Goal: Task Accomplishment & Management: Manage account settings

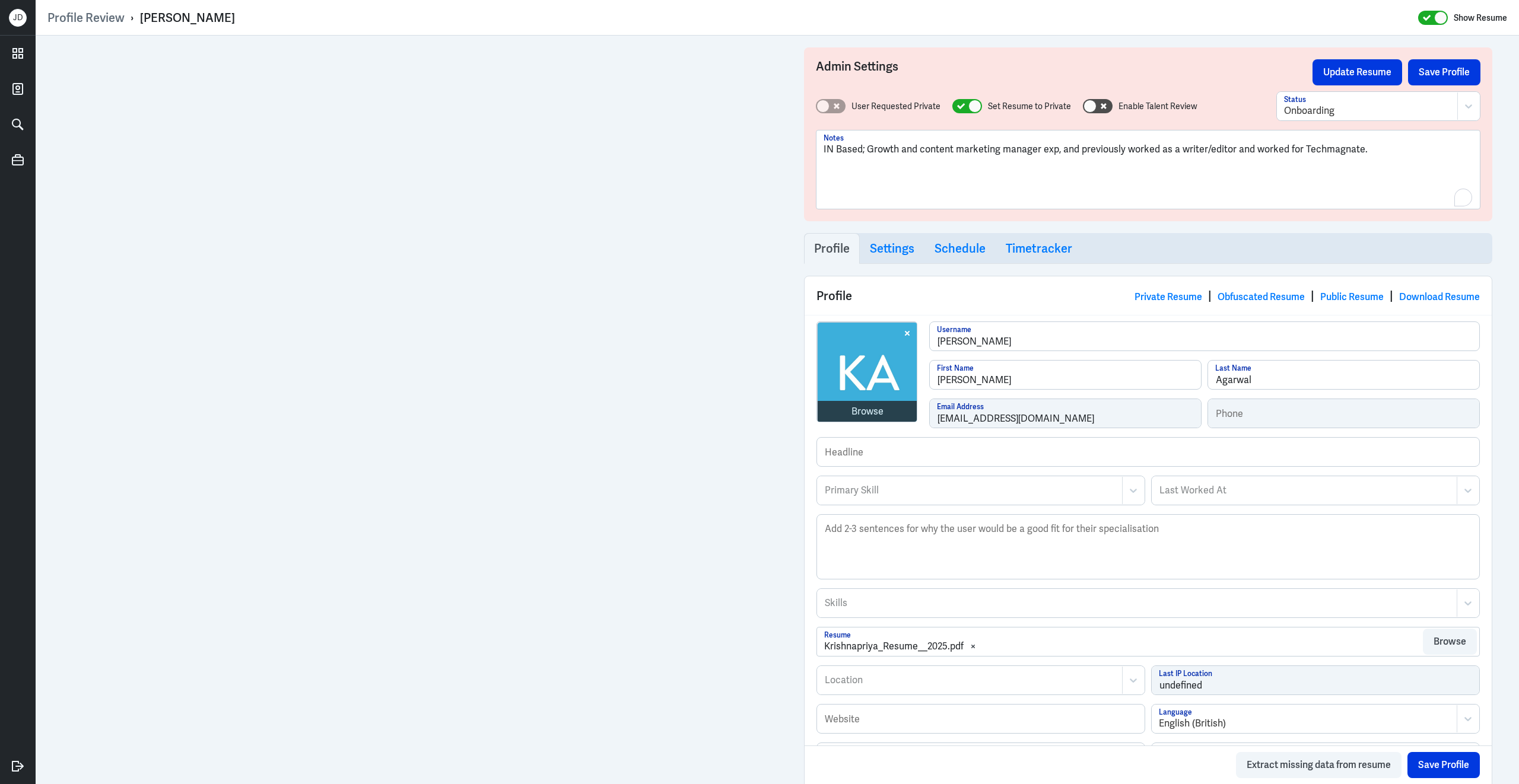
click at [877, 174] on div "IN Based; Growth and content marketing manager exp, and previously worked as a …" at bounding box center [1148, 174] width 649 height 64
click at [1056, 186] on p "NP:" at bounding box center [1148, 192] width 649 height 15
click at [1042, 185] on p "NP:" at bounding box center [1148, 192] width 649 height 15
click at [1027, 178] on p "My salary expectation is SGD 66,000 per year." at bounding box center [1148, 178] width 649 height 15
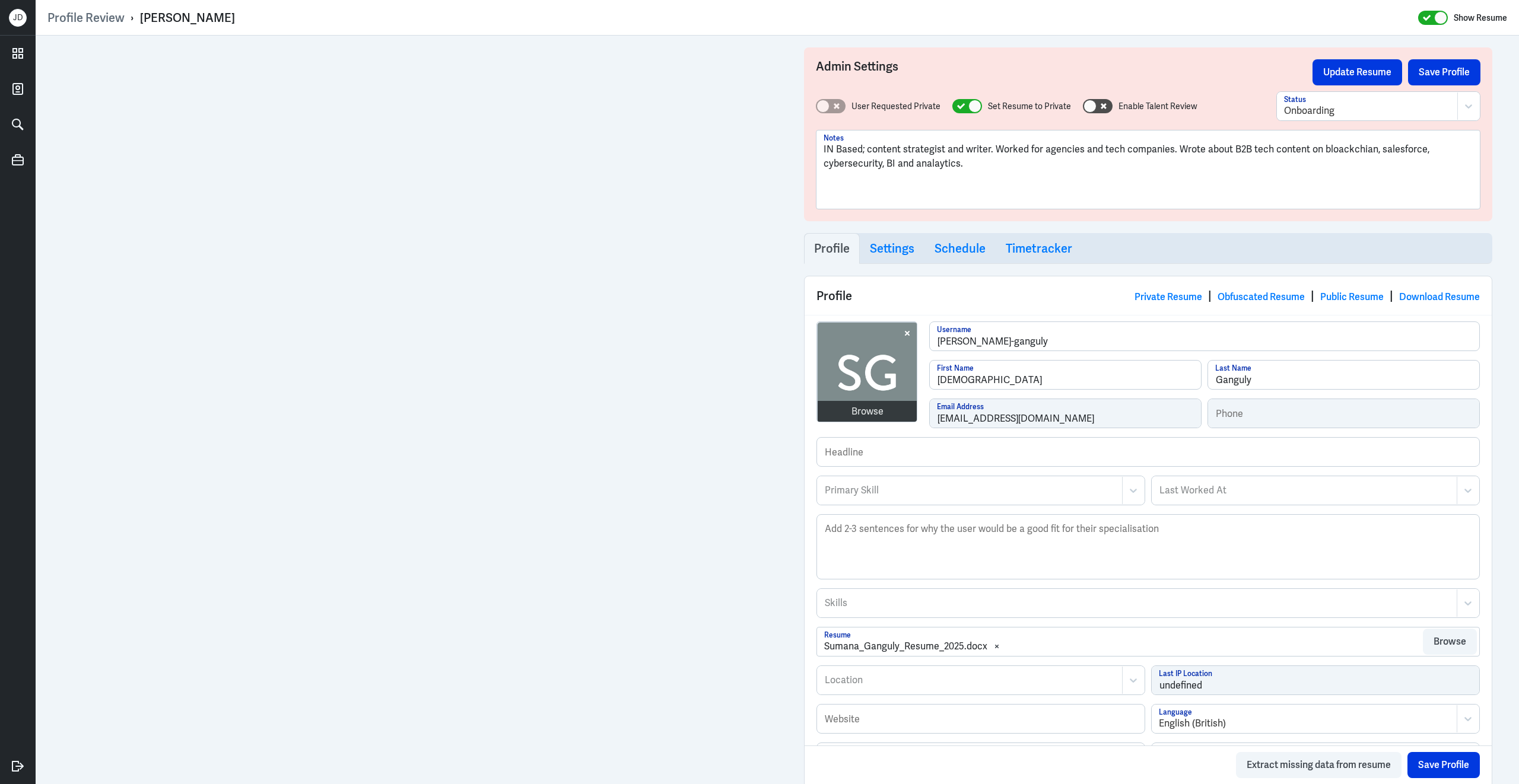
click at [987, 169] on p "IN Based; content strategist and writer. Worked for agencies and tech companies…" at bounding box center [1148, 156] width 649 height 28
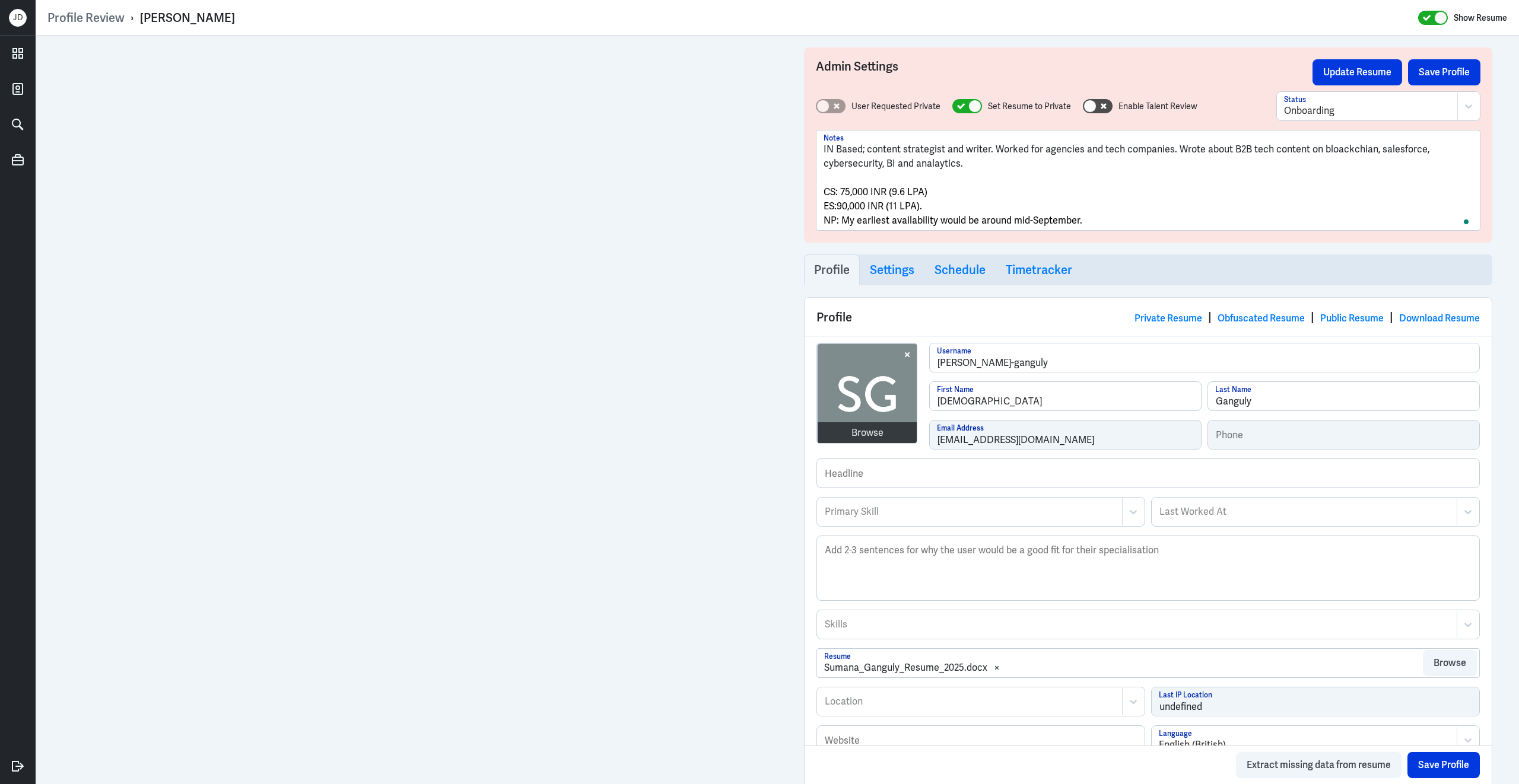
click at [960, 193] on p "CS: 75,000 INR (9.6 LPA)" at bounding box center [1148, 192] width 649 height 15
drag, startPoint x: 841, startPoint y: 193, endPoint x: 868, endPoint y: 193, distance: 27.0
click at [868, 193] on span "CS: 75,000 INR (9.6 LPA) =" at bounding box center [879, 192] width 111 height 12
copy span "75,000"
click at [969, 187] on p "CS: 75,000 INR (9.6 LPA) =" at bounding box center [1148, 192] width 649 height 15
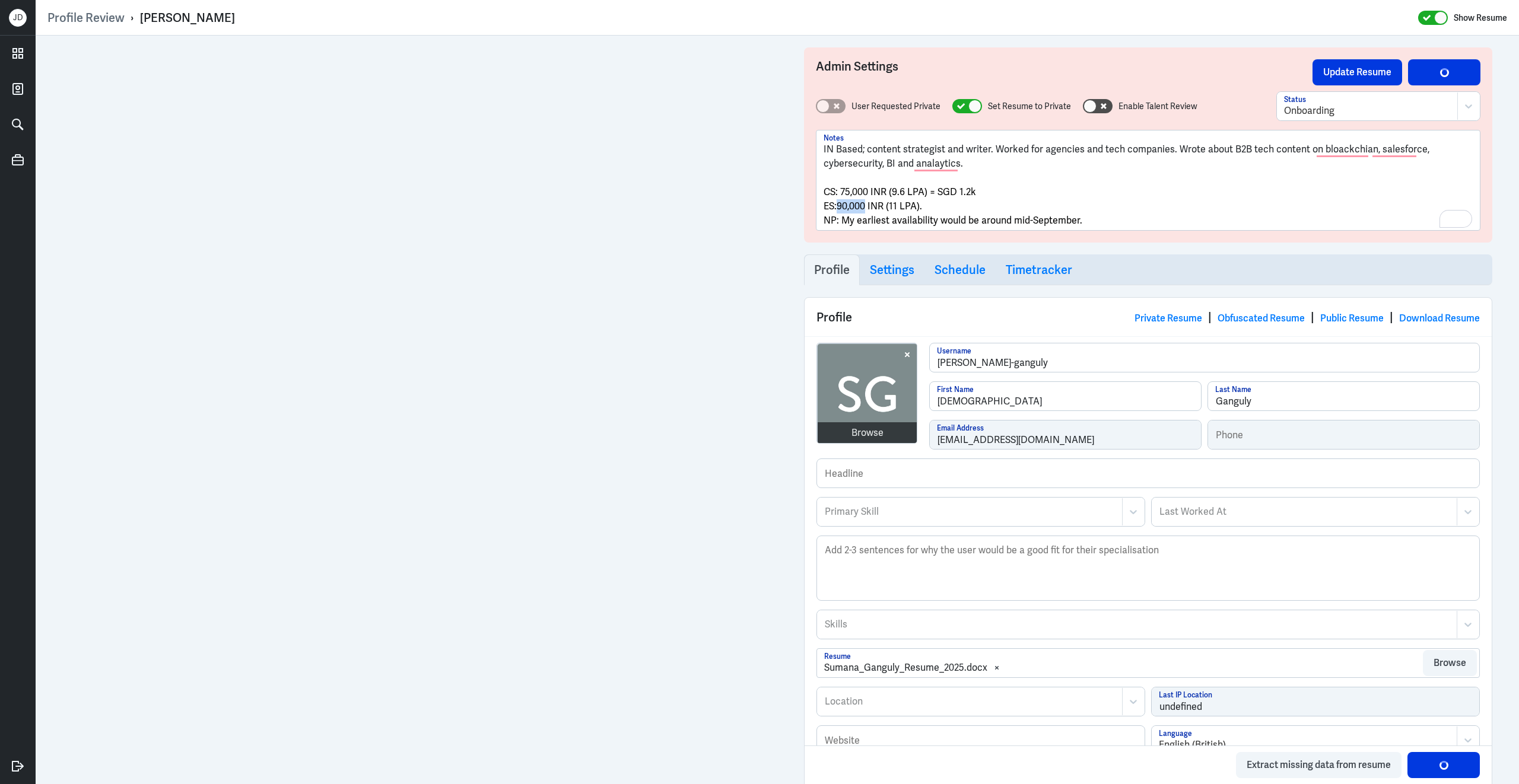
drag, startPoint x: 838, startPoint y: 207, endPoint x: 865, endPoint y: 207, distance: 27.0
click at [864, 207] on span "ES:90,000 INR (11 LPA)." at bounding box center [872, 206] width 99 height 12
copy span "90,000"
click at [986, 207] on p "ES:90,000 INR (11 LPA)." at bounding box center [1148, 207] width 649 height 15
click at [978, 192] on p "CS: 75,000 INR (9.6 LPA) = SGD 1.2k" at bounding box center [1148, 192] width 649 height 15
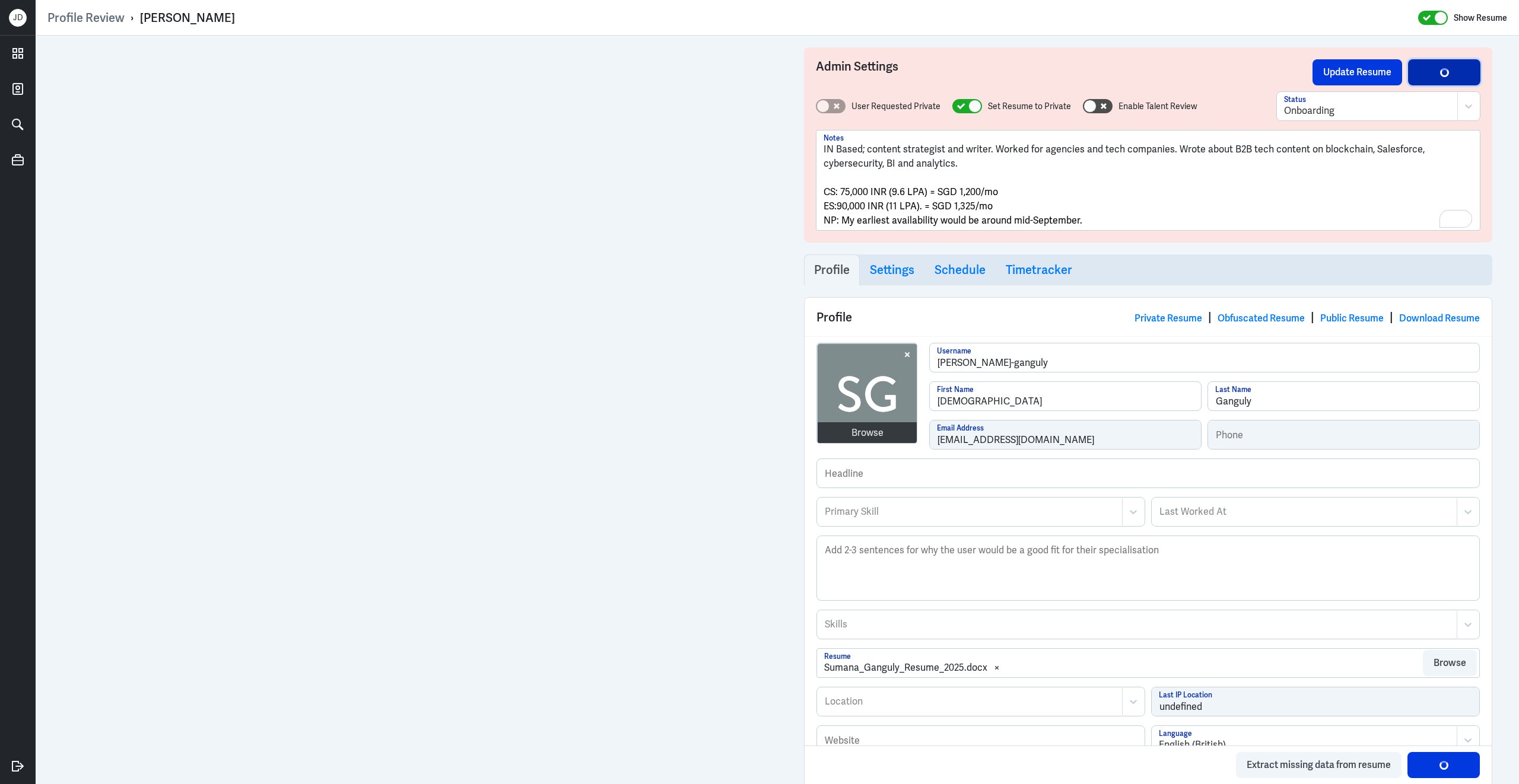
click at [1431, 69] on button "Save Profile" at bounding box center [1444, 73] width 73 height 26
click at [823, 193] on span "CS: 75,000 INR (9.6 LPA) = SGD 1,200/mo" at bounding box center [910, 192] width 174 height 12
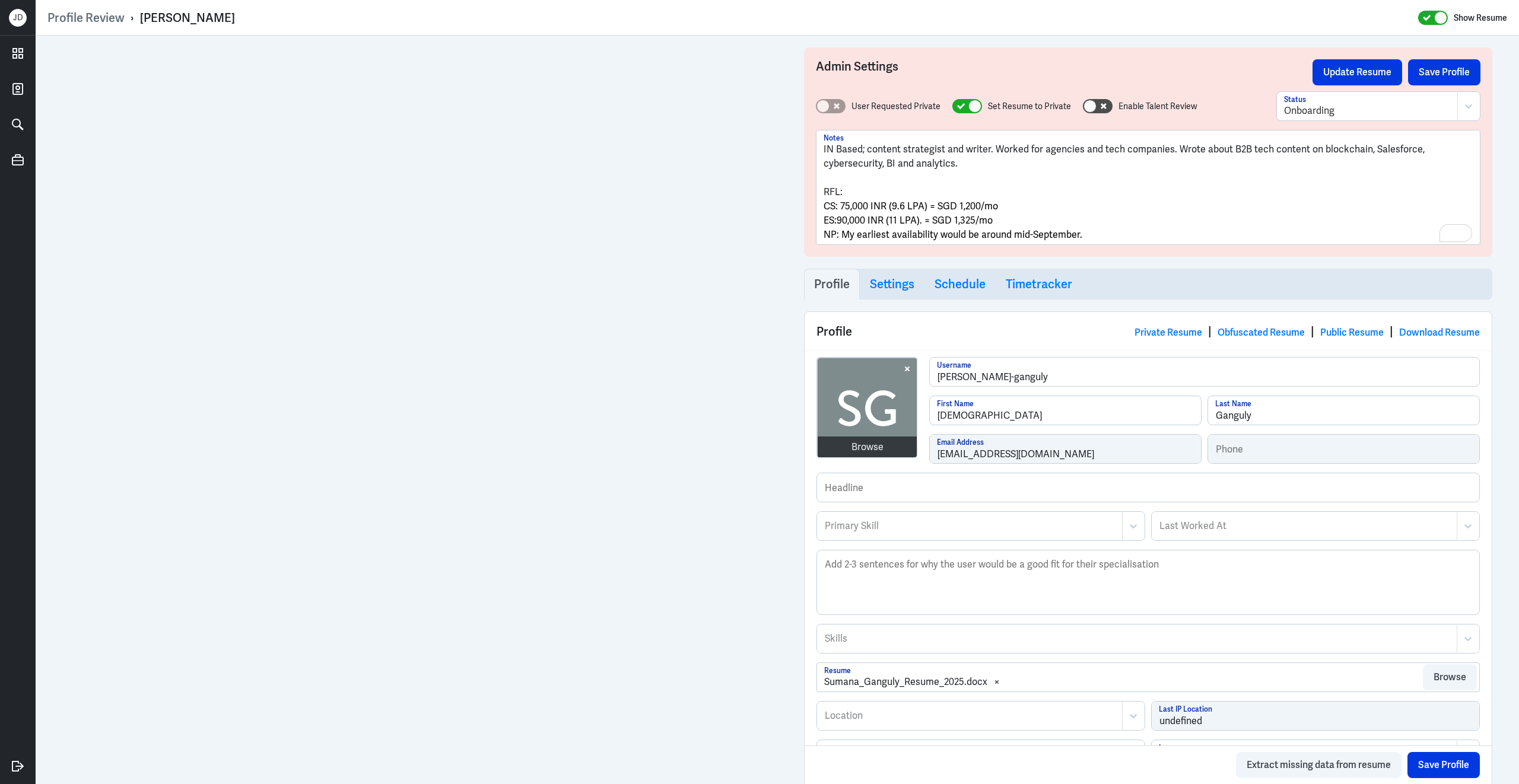
click at [986, 166] on p "IN Based; content strategist and writer. Worked for agencies and tech companies…" at bounding box center [1148, 156] width 649 height 28
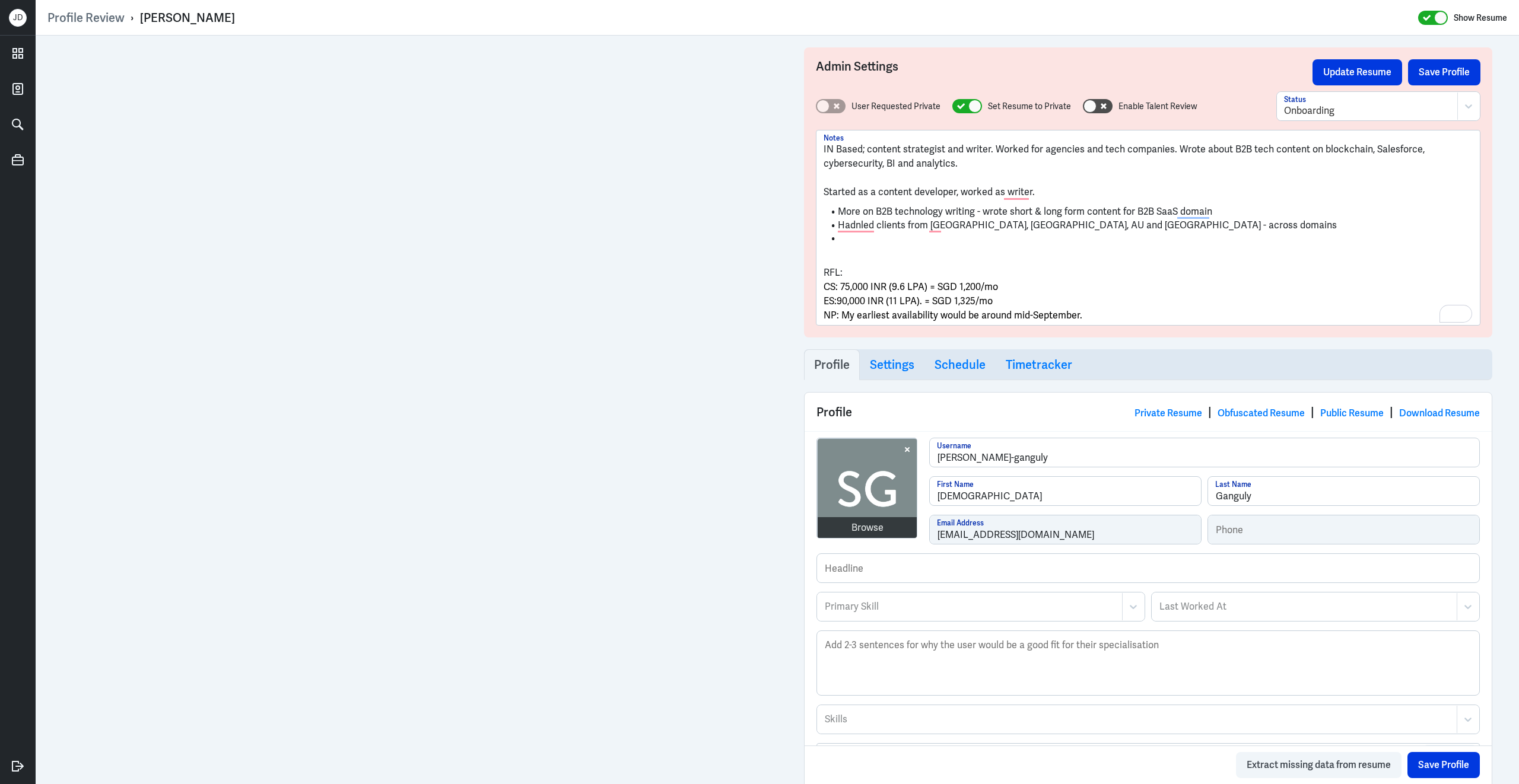
click at [1112, 223] on li "Hadnled clients from US, UK, AU and VT - across domains" at bounding box center [1148, 226] width 649 height 14
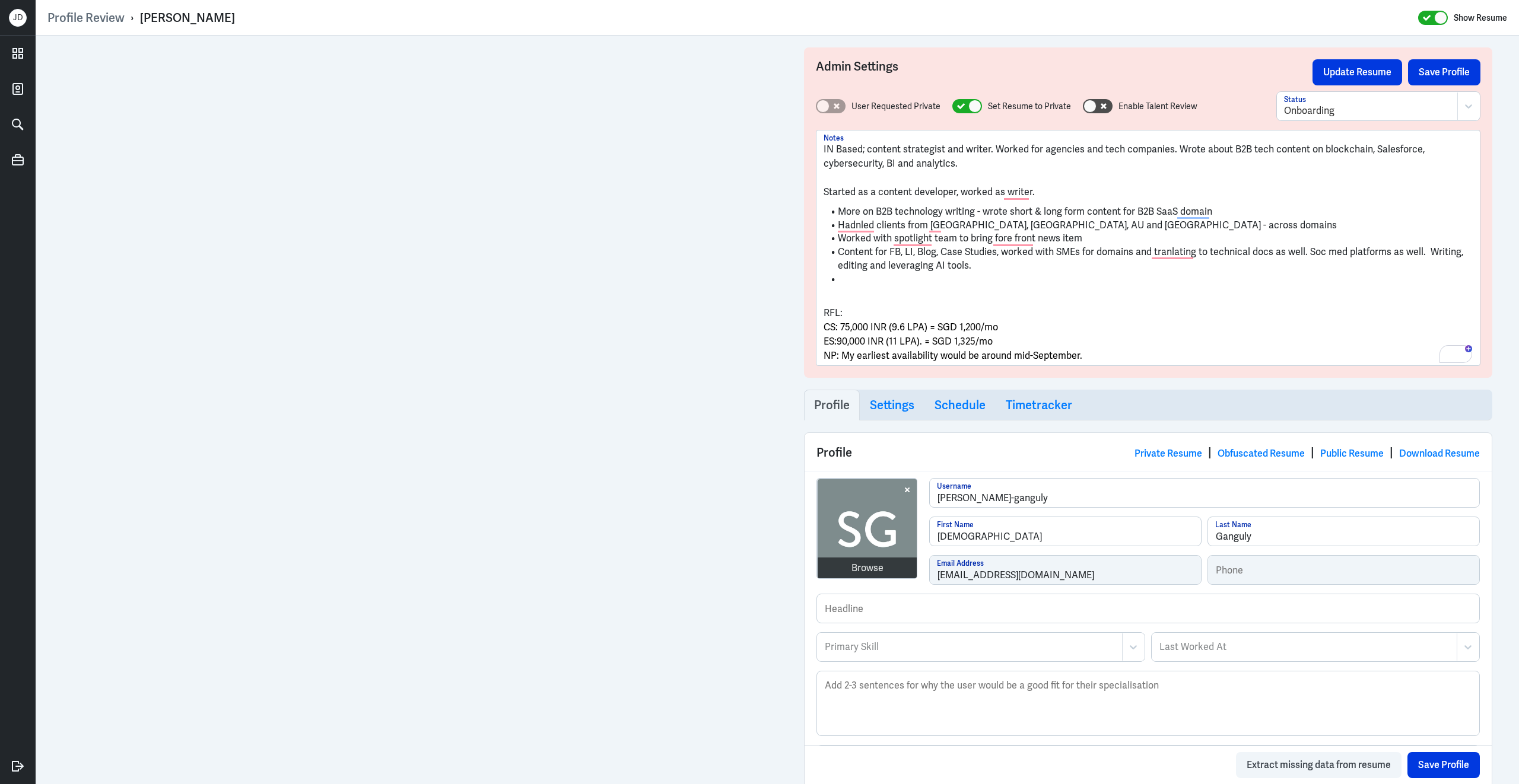
click at [896, 276] on li "To enrich screen reader interactions, please activate Accessibility in Grammarl…" at bounding box center [1148, 280] width 649 height 14
click at [845, 312] on p "RFL:" at bounding box center [1148, 313] width 649 height 15
click at [881, 312] on p "RFL:" at bounding box center [1148, 313] width 649 height 15
click at [988, 311] on p "RFL: Management issues, no transparemncy amd team shuffles a lot." at bounding box center [1148, 313] width 649 height 15
click at [1100, 356] on p "NP: My earliest availability would be around mid-September." at bounding box center [1148, 356] width 649 height 15
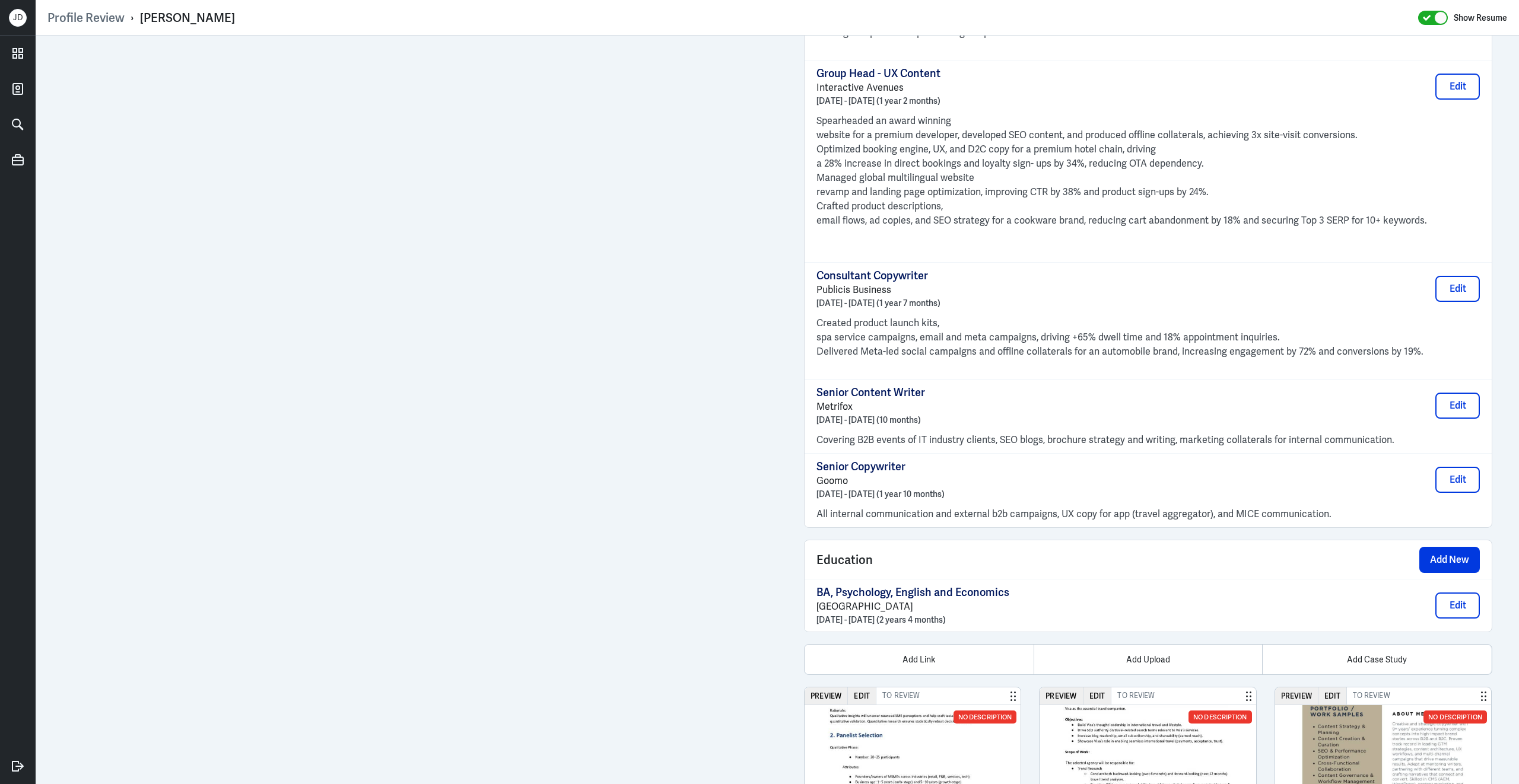
scroll to position [1212, 0]
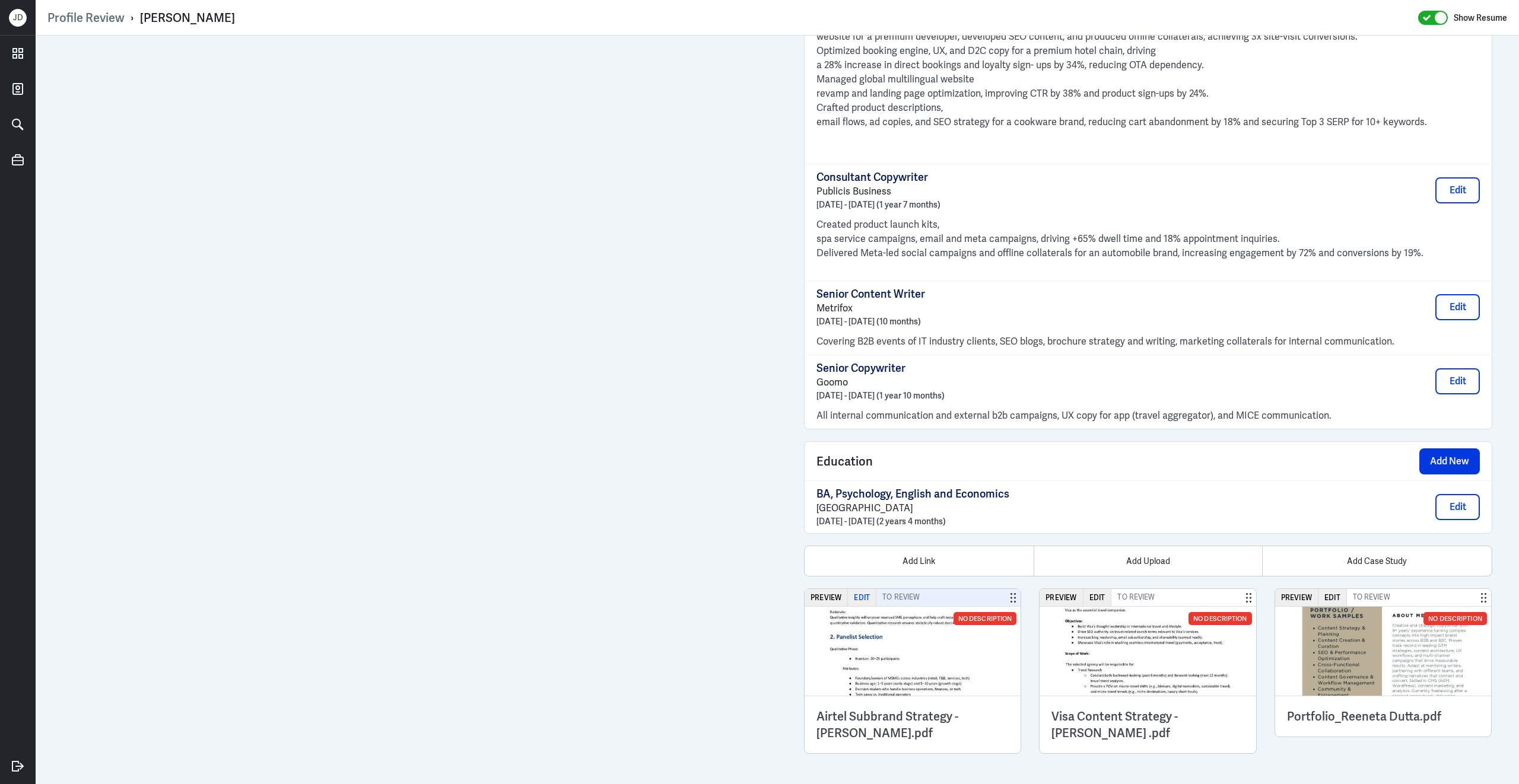
click at [866, 603] on button "Edit" at bounding box center [861, 597] width 28 height 17
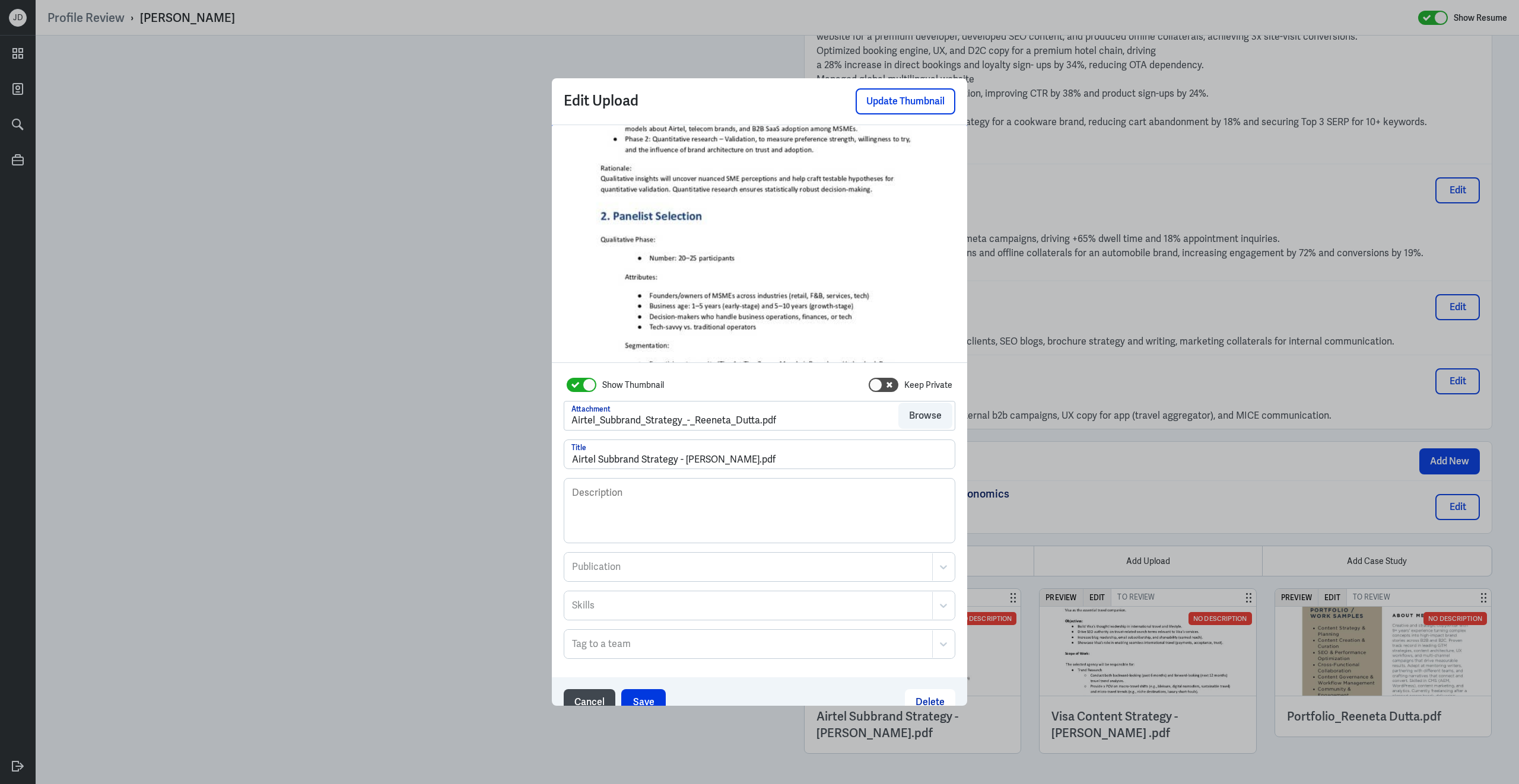
scroll to position [19, 0]
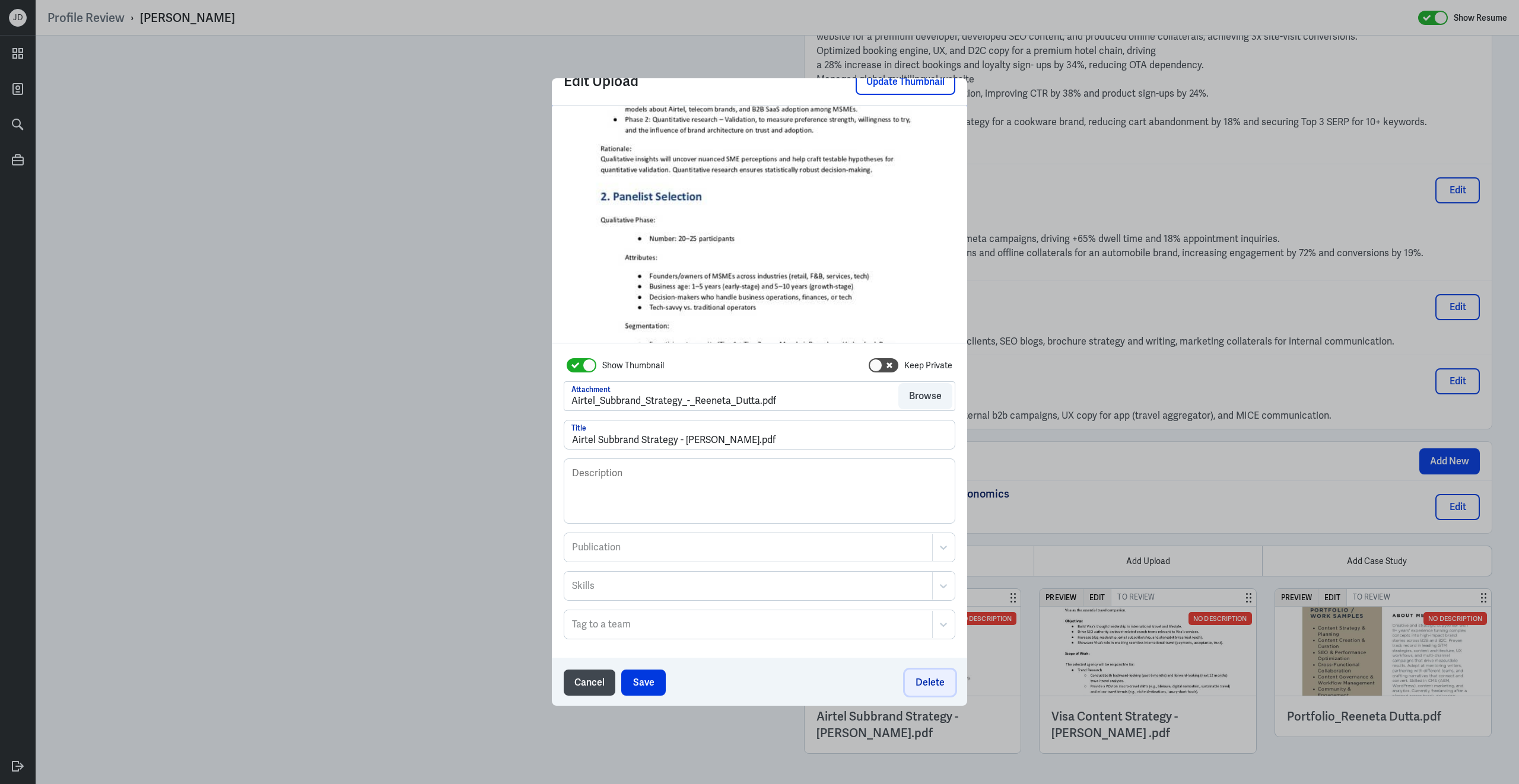
click at [944, 680] on button "Delete" at bounding box center [930, 683] width 50 height 26
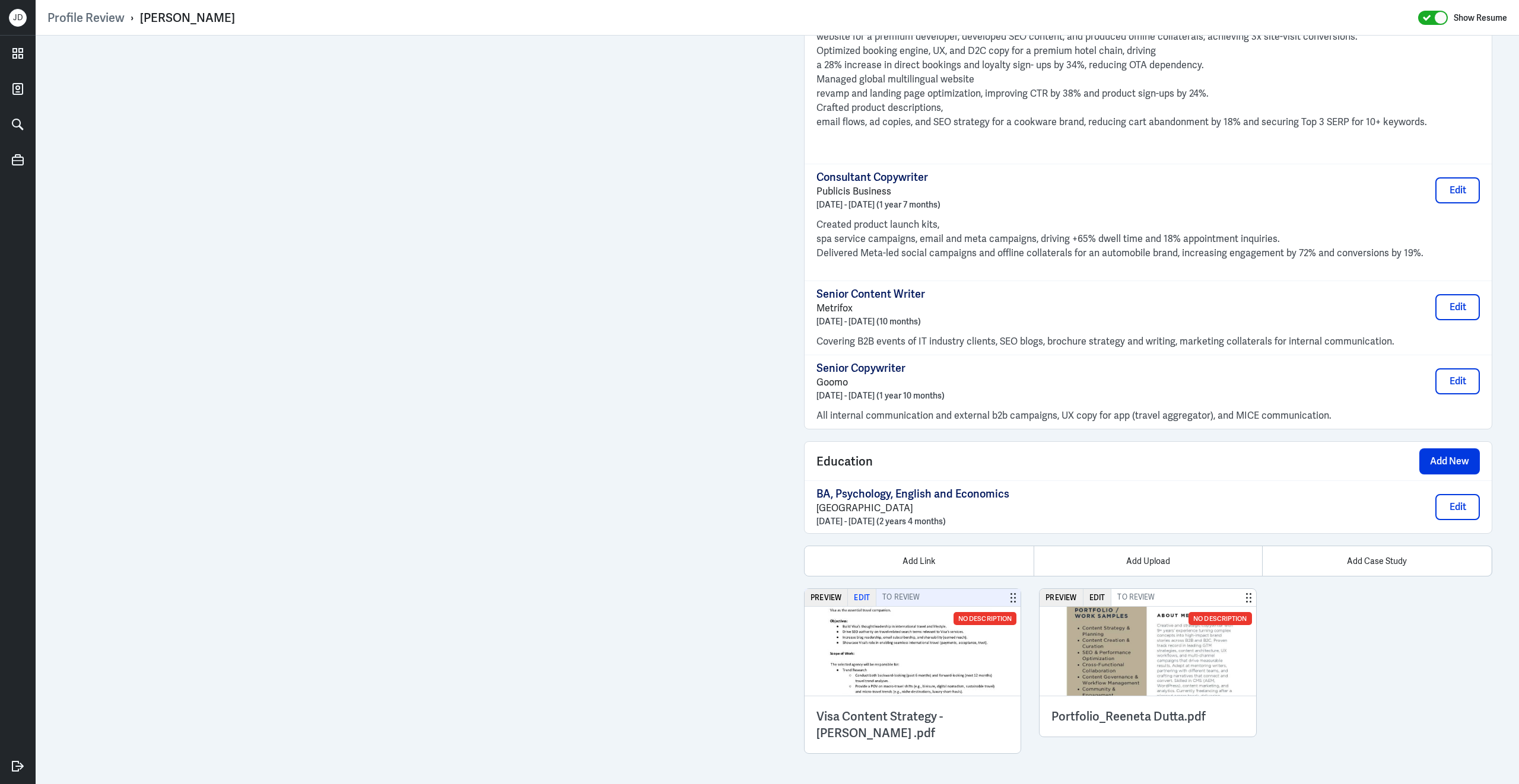
click at [859, 596] on button "Edit" at bounding box center [861, 597] width 28 height 17
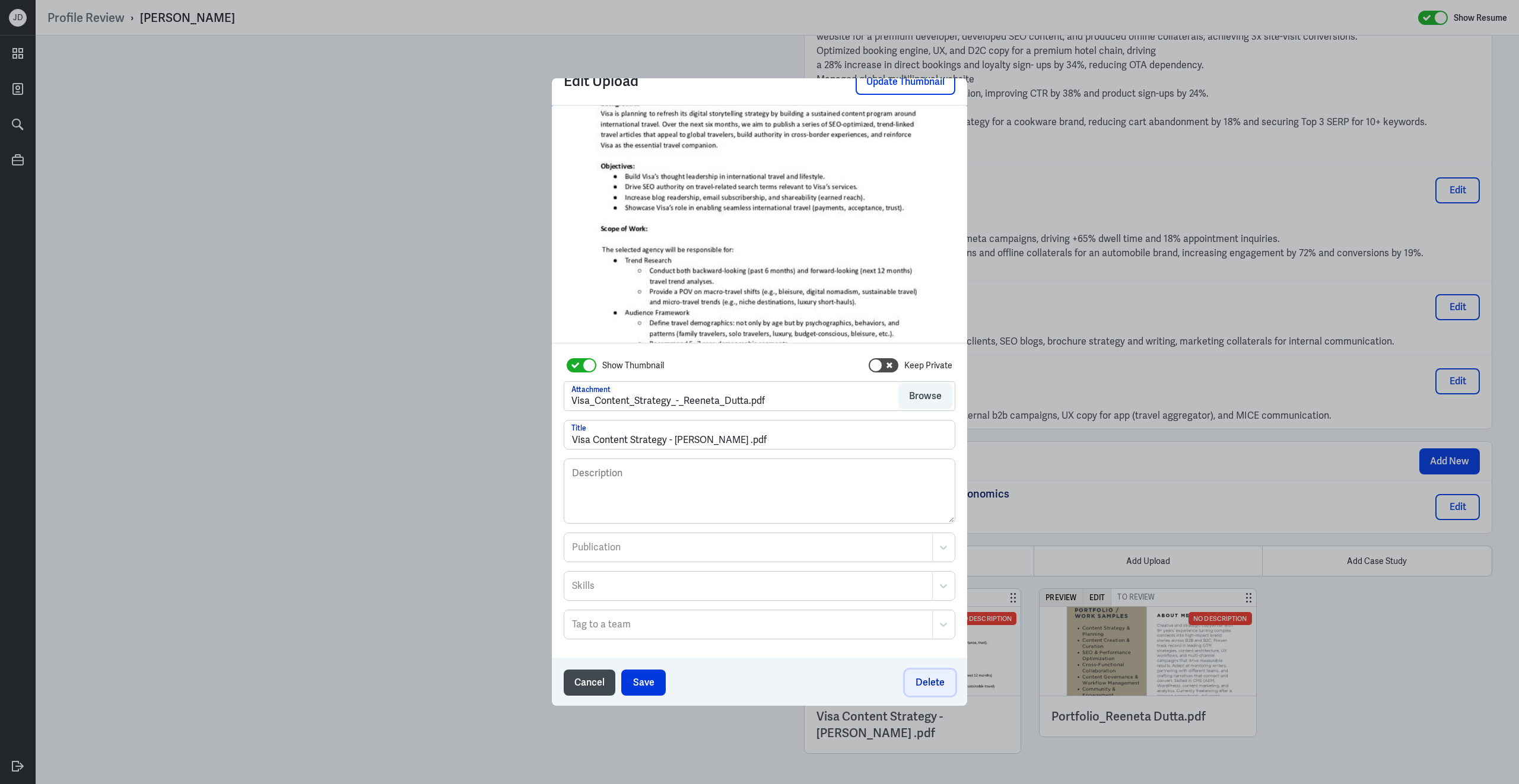
click at [941, 682] on button "Delete" at bounding box center [930, 683] width 50 height 26
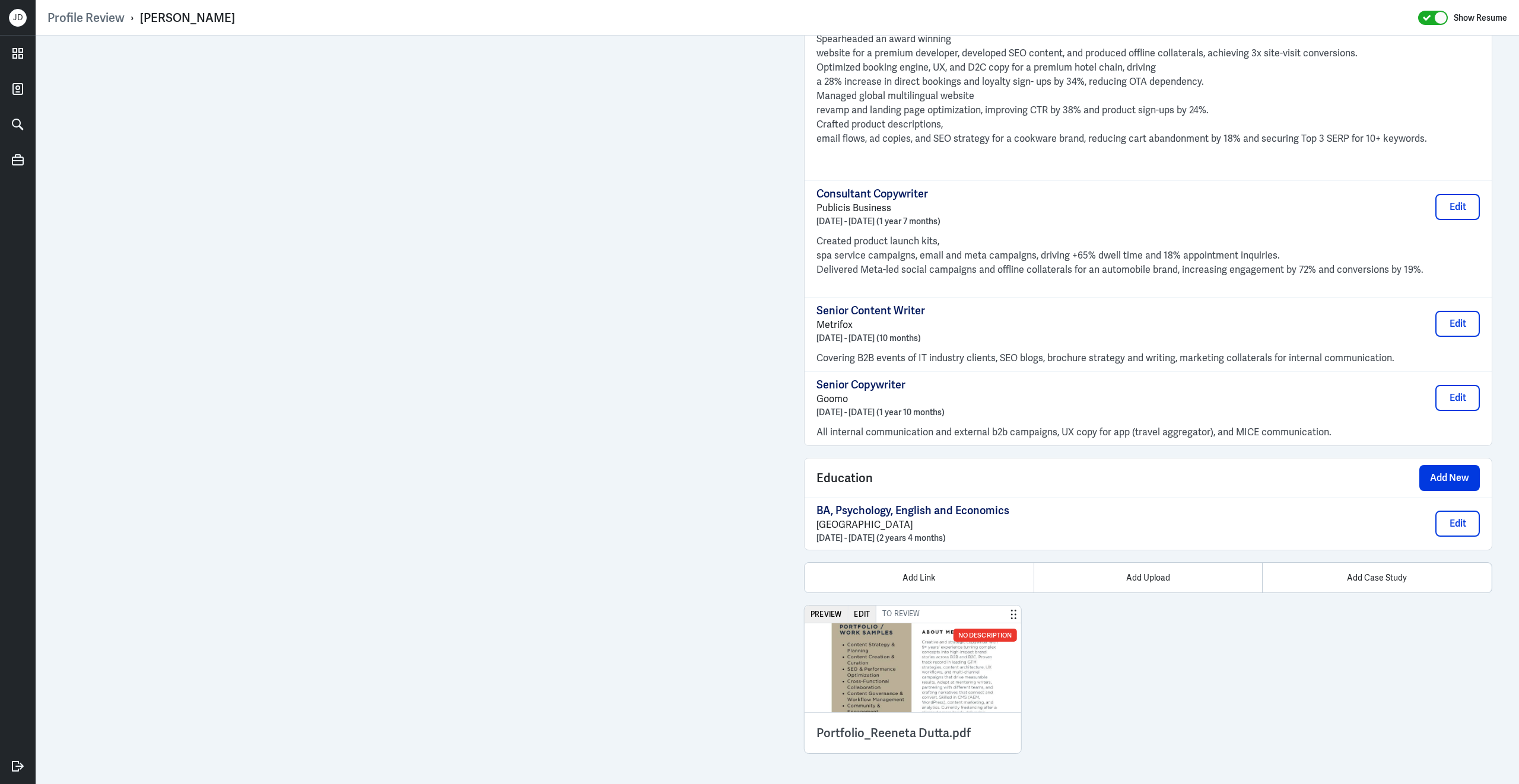
scroll to position [1195, 0]
